Goal: Task Accomplishment & Management: Complete application form

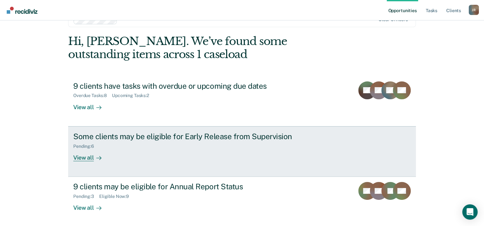
scroll to position [20, 0]
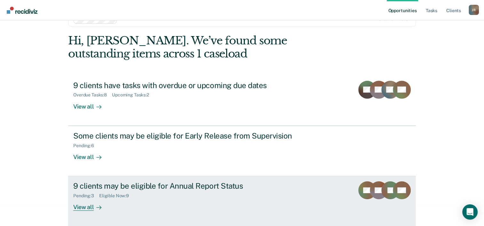
click at [197, 192] on div "Pending : 3 Eligible Now : 9" at bounding box center [185, 195] width 224 height 8
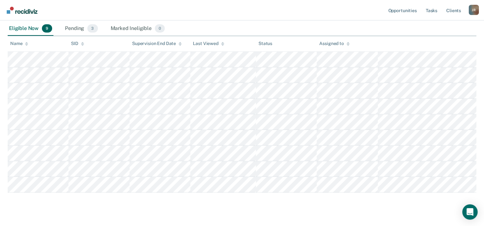
scroll to position [121, 0]
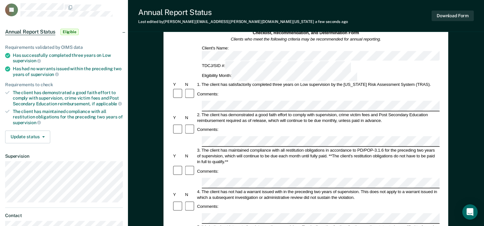
scroll to position [37, 0]
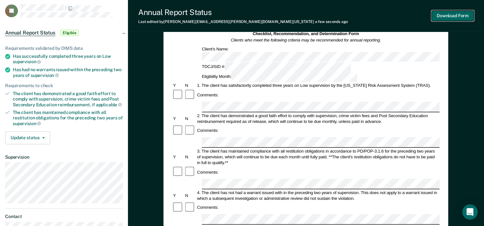
click at [440, 16] on button "Download Form" at bounding box center [452, 16] width 42 height 11
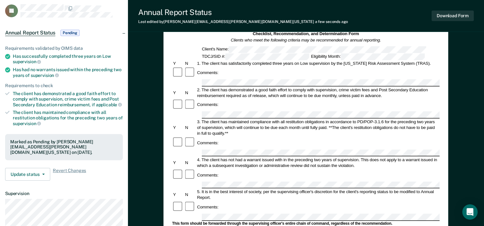
scroll to position [0, 0]
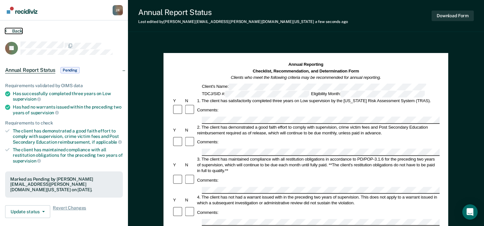
click at [16, 31] on button "Back" at bounding box center [13, 31] width 17 height 6
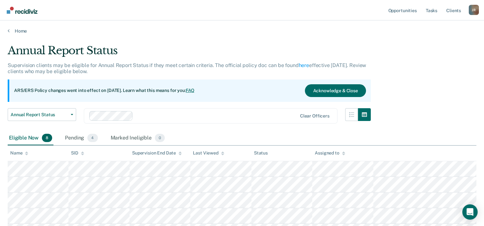
scroll to position [106, 0]
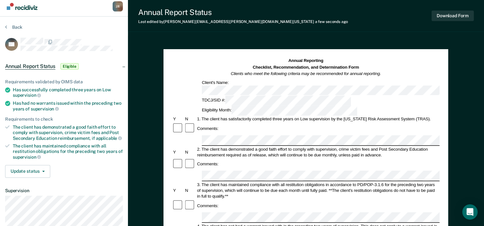
scroll to position [4, 0]
click at [441, 17] on button "Download Form" at bounding box center [452, 16] width 42 height 11
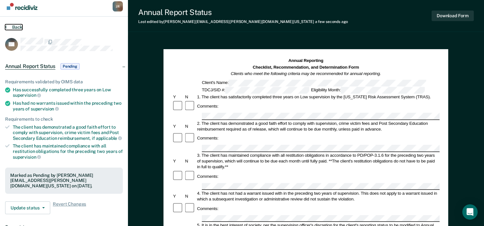
click at [21, 25] on button "Back" at bounding box center [13, 27] width 17 height 6
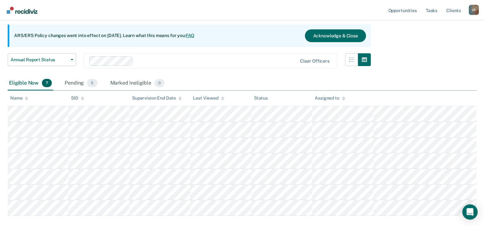
scroll to position [90, 0]
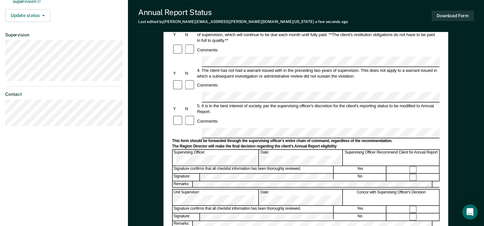
scroll to position [221, 0]
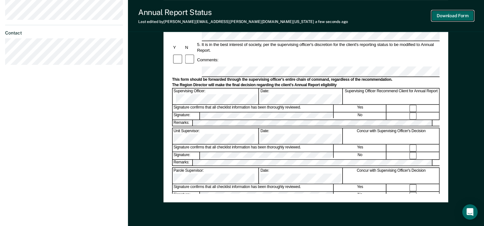
click at [443, 16] on button "Download Form" at bounding box center [452, 16] width 42 height 11
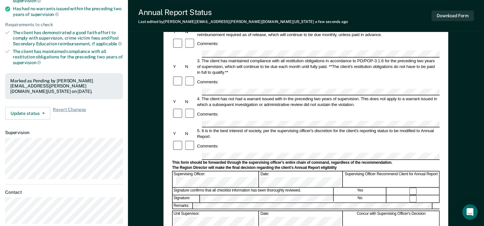
scroll to position [0, 0]
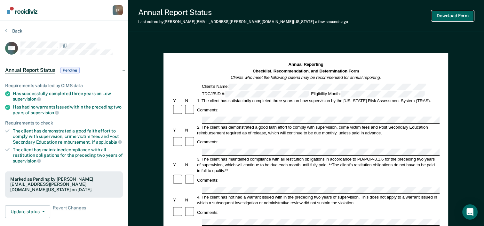
click at [444, 17] on button "Download Form" at bounding box center [452, 16] width 42 height 11
click at [9, 28] on button "Back" at bounding box center [13, 31] width 17 height 6
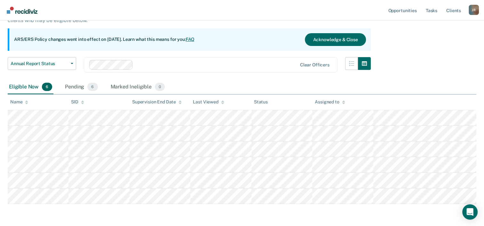
scroll to position [71, 0]
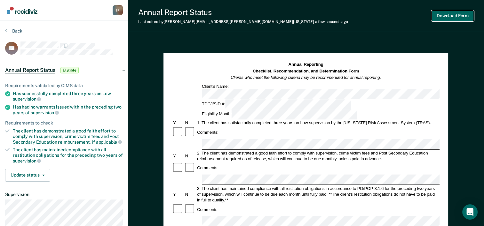
click at [450, 13] on button "Download Form" at bounding box center [452, 16] width 42 height 11
